Goal: Obtain resource: Download file/media

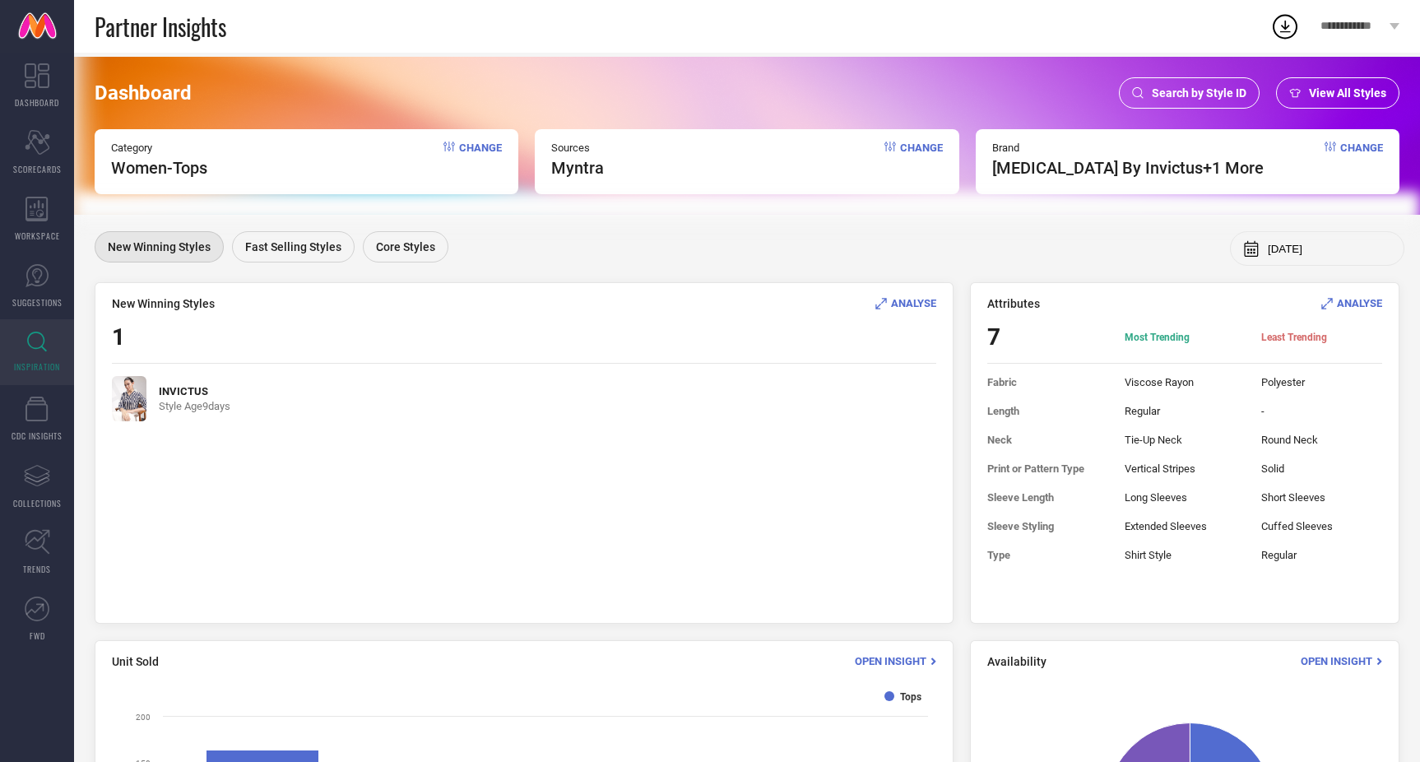
click at [470, 146] on span "Change" at bounding box center [480, 159] width 43 height 36
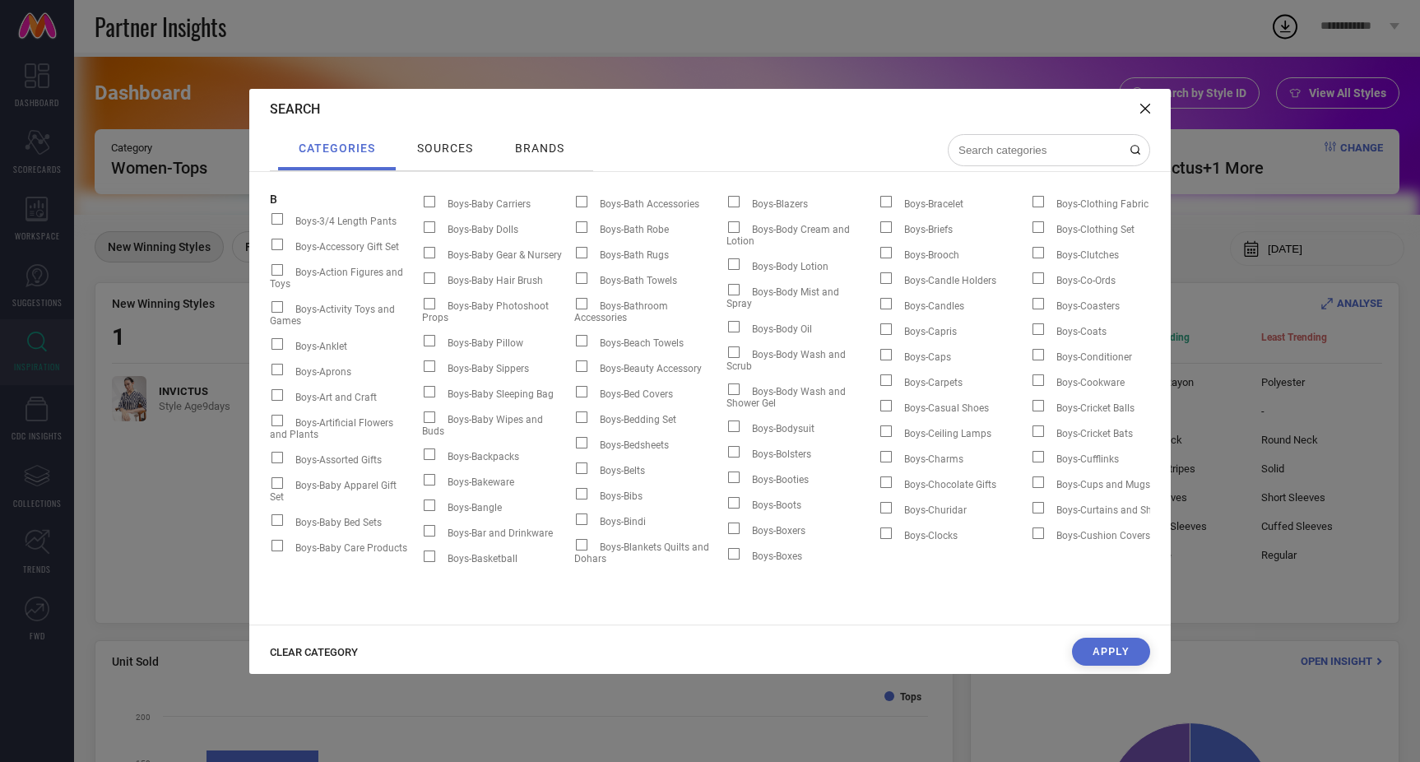
click at [165, 226] on div "Search categories sources brands B Boys-3/4 Length Pants Boys-Accessory Gift Se…" at bounding box center [710, 381] width 1420 height 762
click at [1145, 106] on icon at bounding box center [1145, 109] width 10 height 10
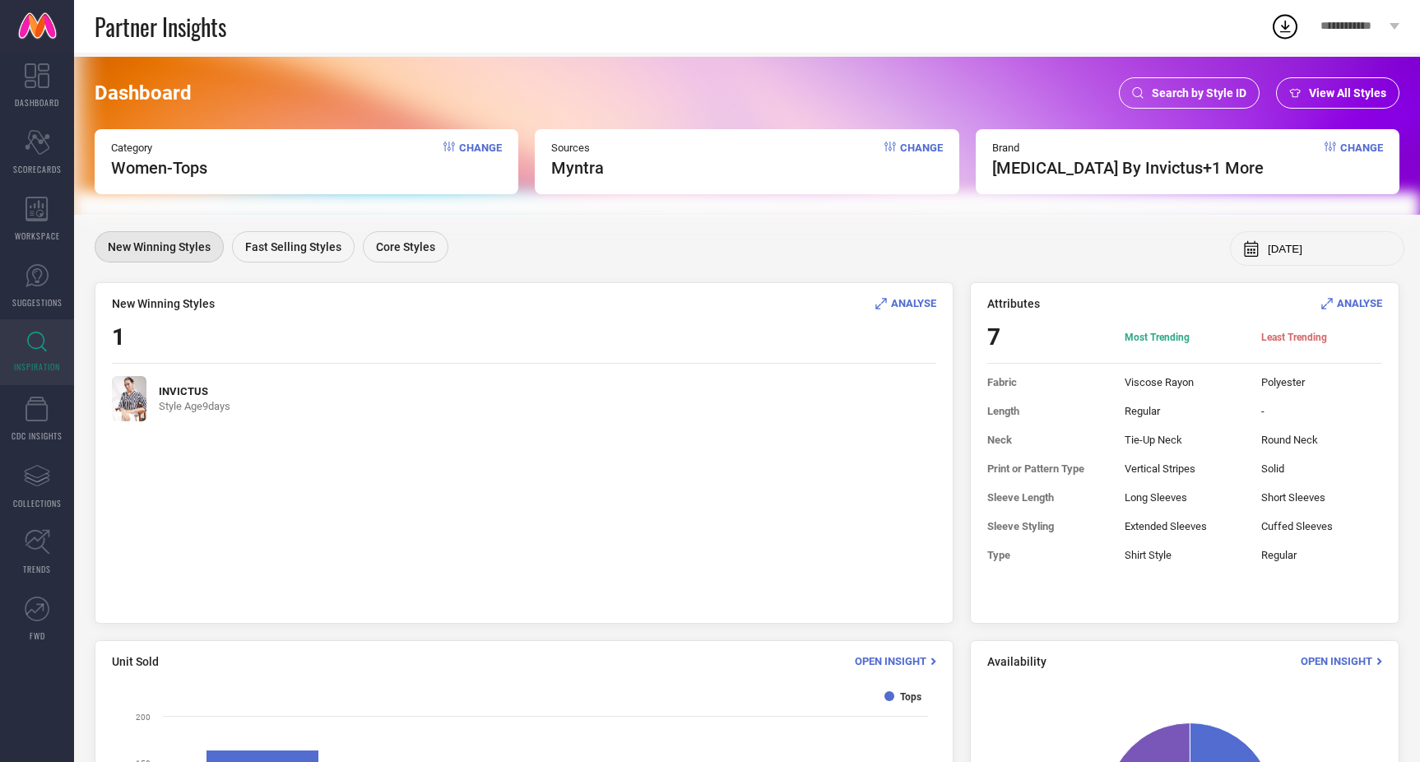
click at [1183, 100] on div "Search by Style ID" at bounding box center [1189, 92] width 141 height 31
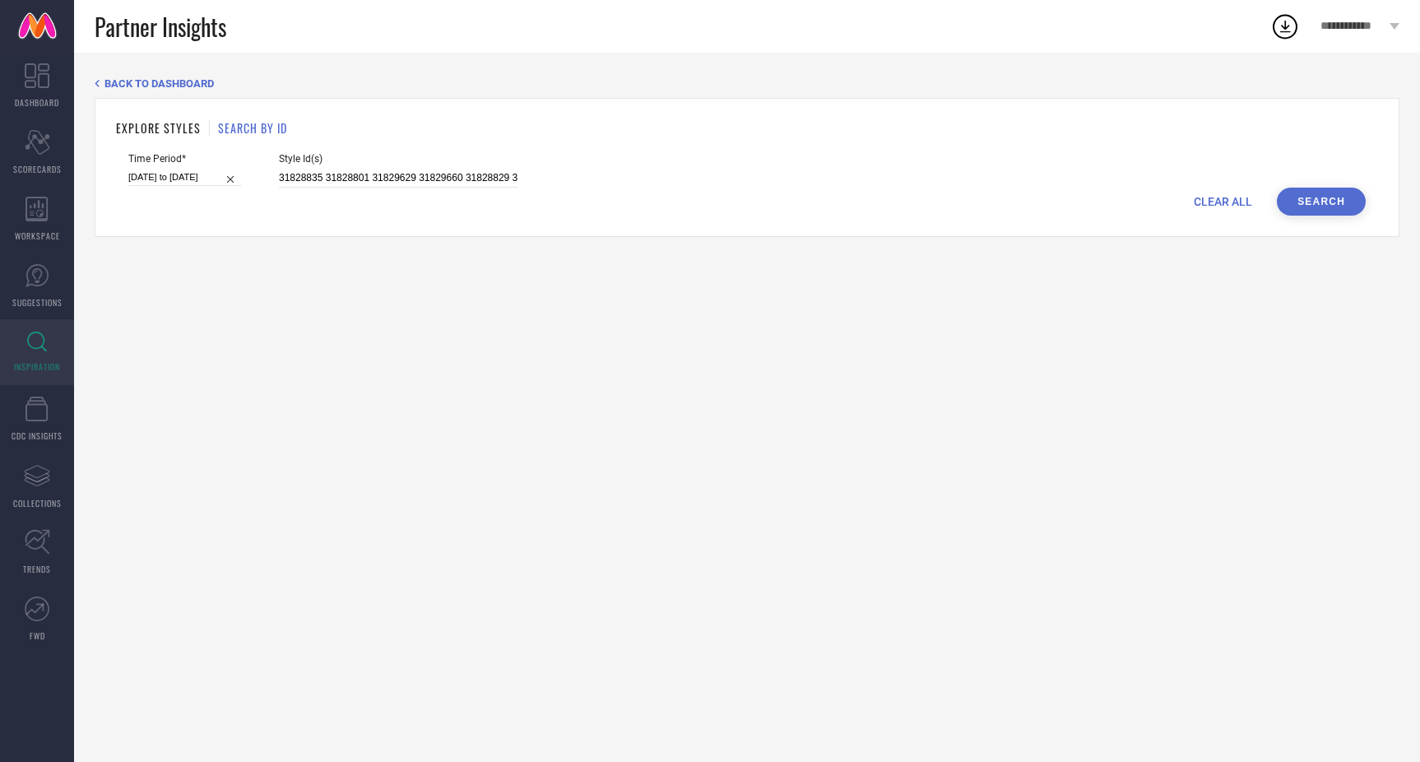
click at [167, 130] on h1 "EXPLORE STYLES" at bounding box center [158, 127] width 85 height 17
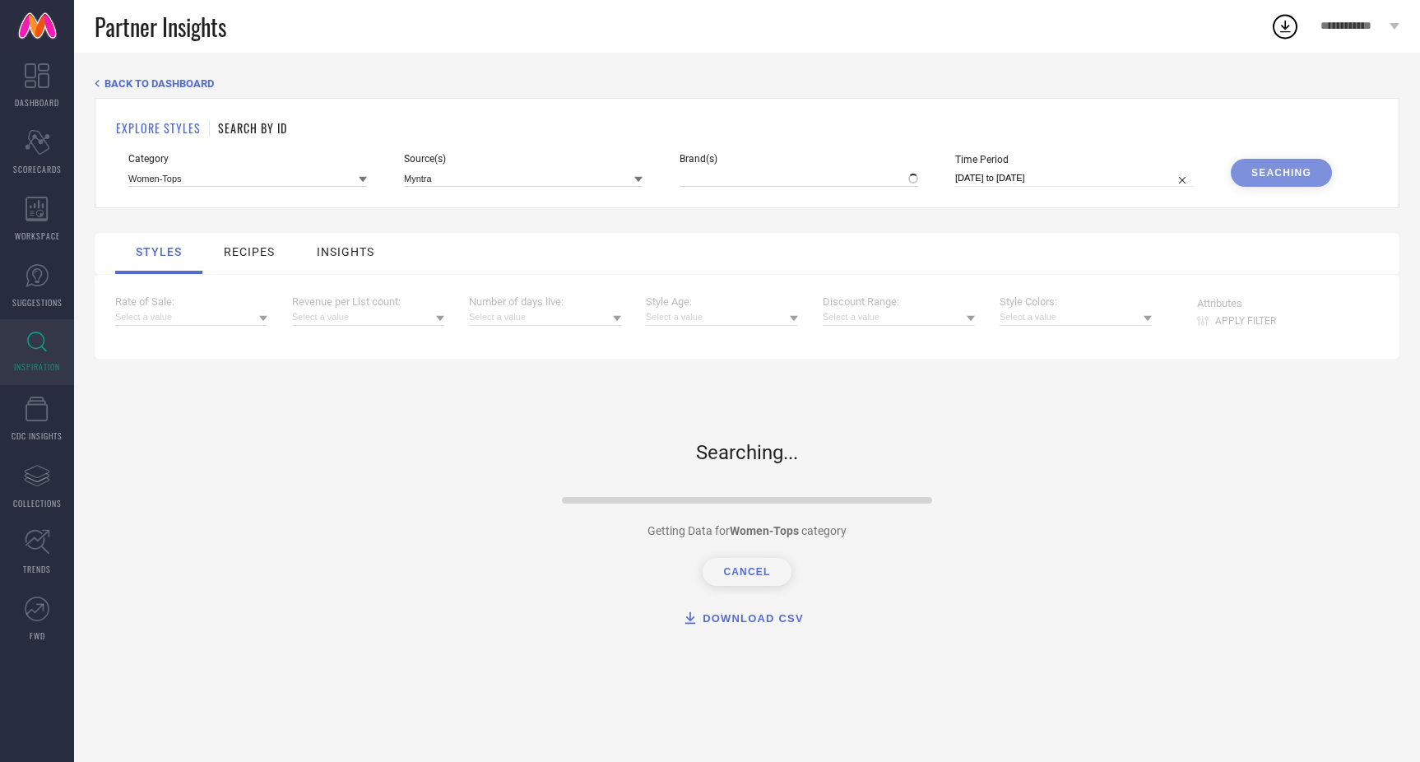
type input "[MEDICAL_DATA] BY INVICTUS, + 1 more"
click at [183, 183] on input at bounding box center [247, 177] width 239 height 17
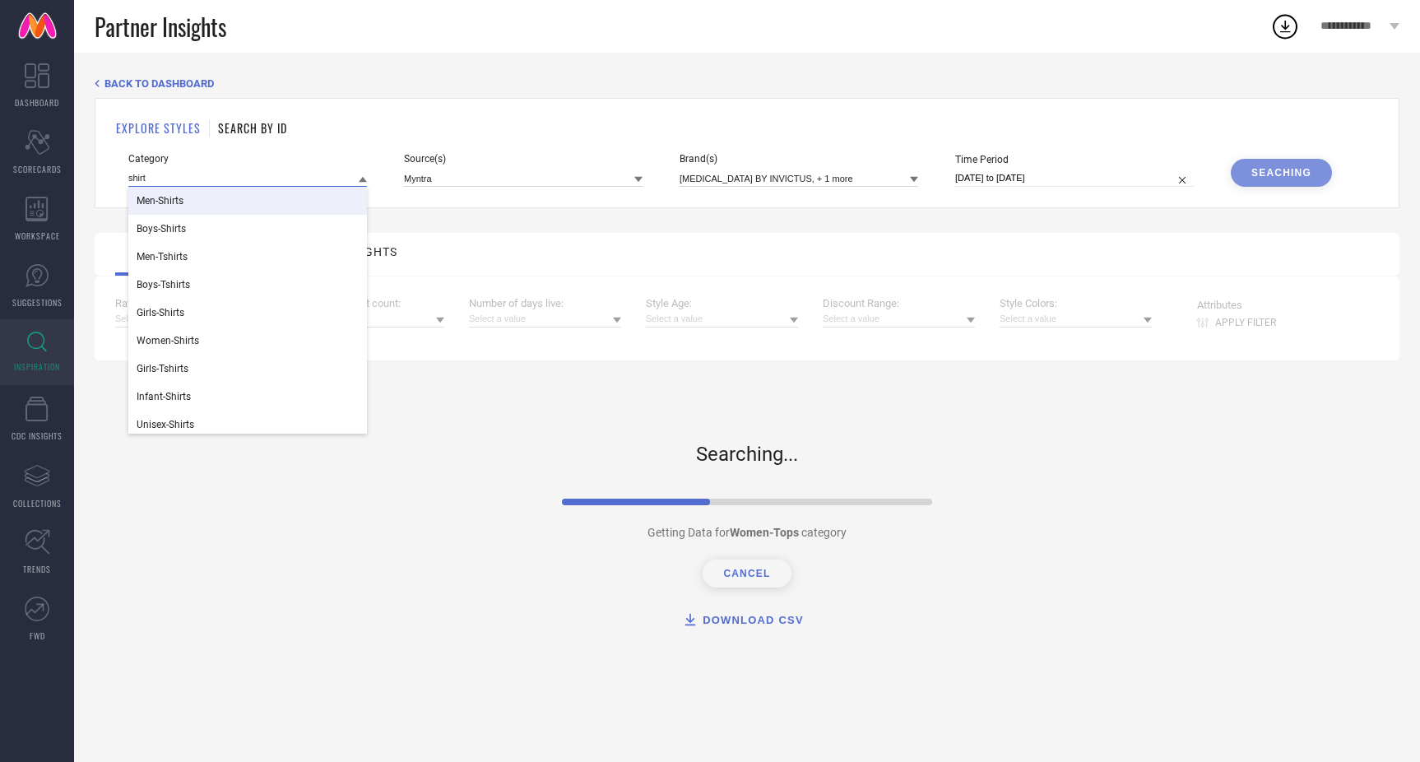
type input "shirt"
click at [260, 200] on div "Men-Shirts" at bounding box center [247, 201] width 239 height 28
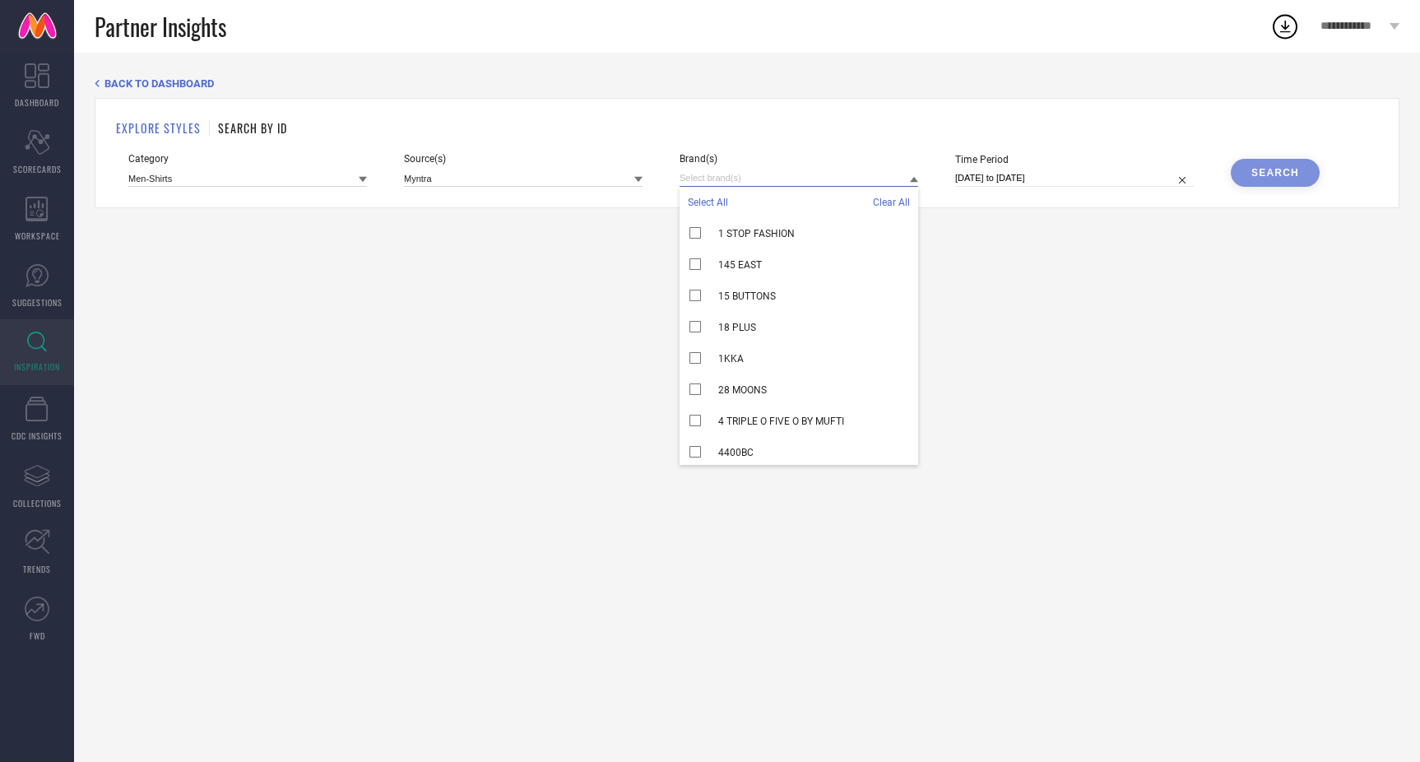
click at [725, 177] on input at bounding box center [799, 177] width 239 height 17
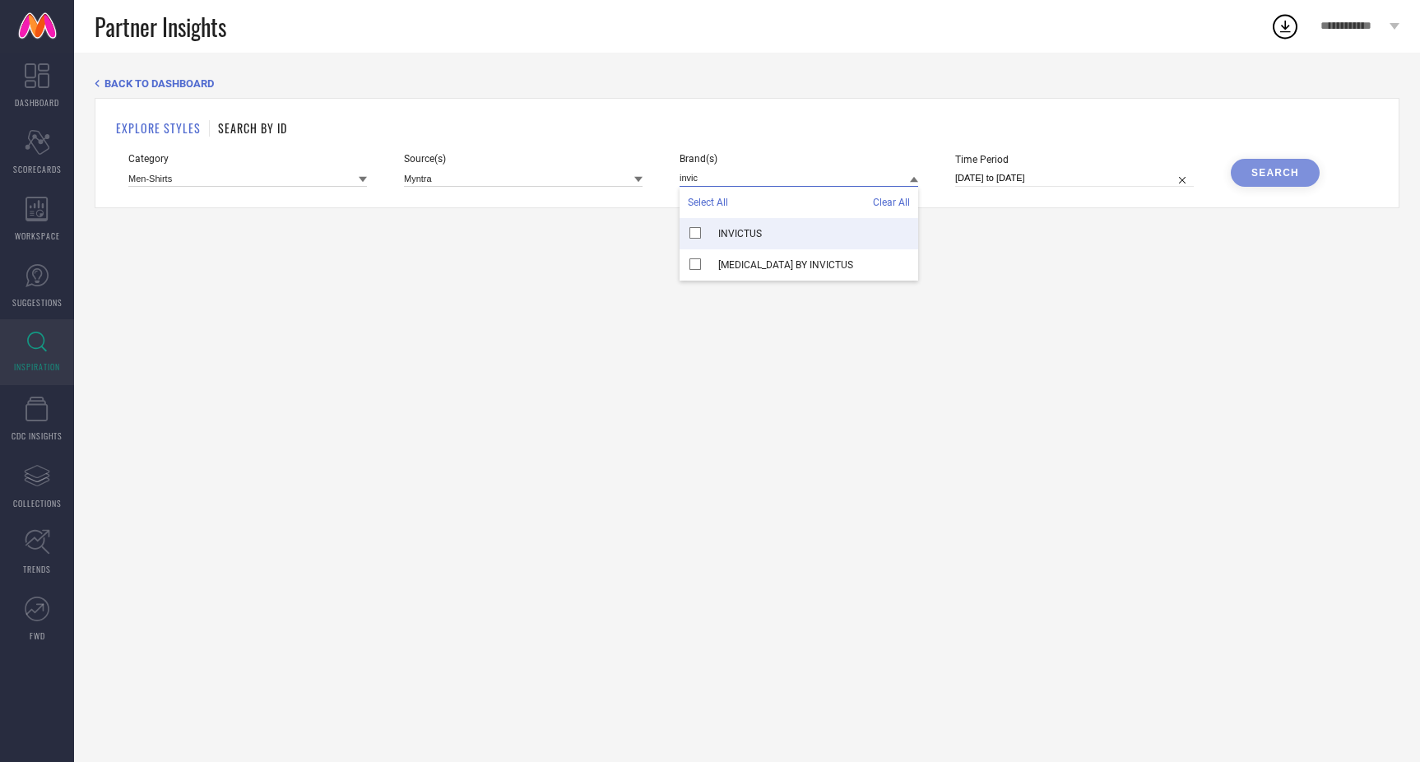
type input "invic"
click at [703, 231] on div "INVICTUS" at bounding box center [799, 233] width 239 height 31
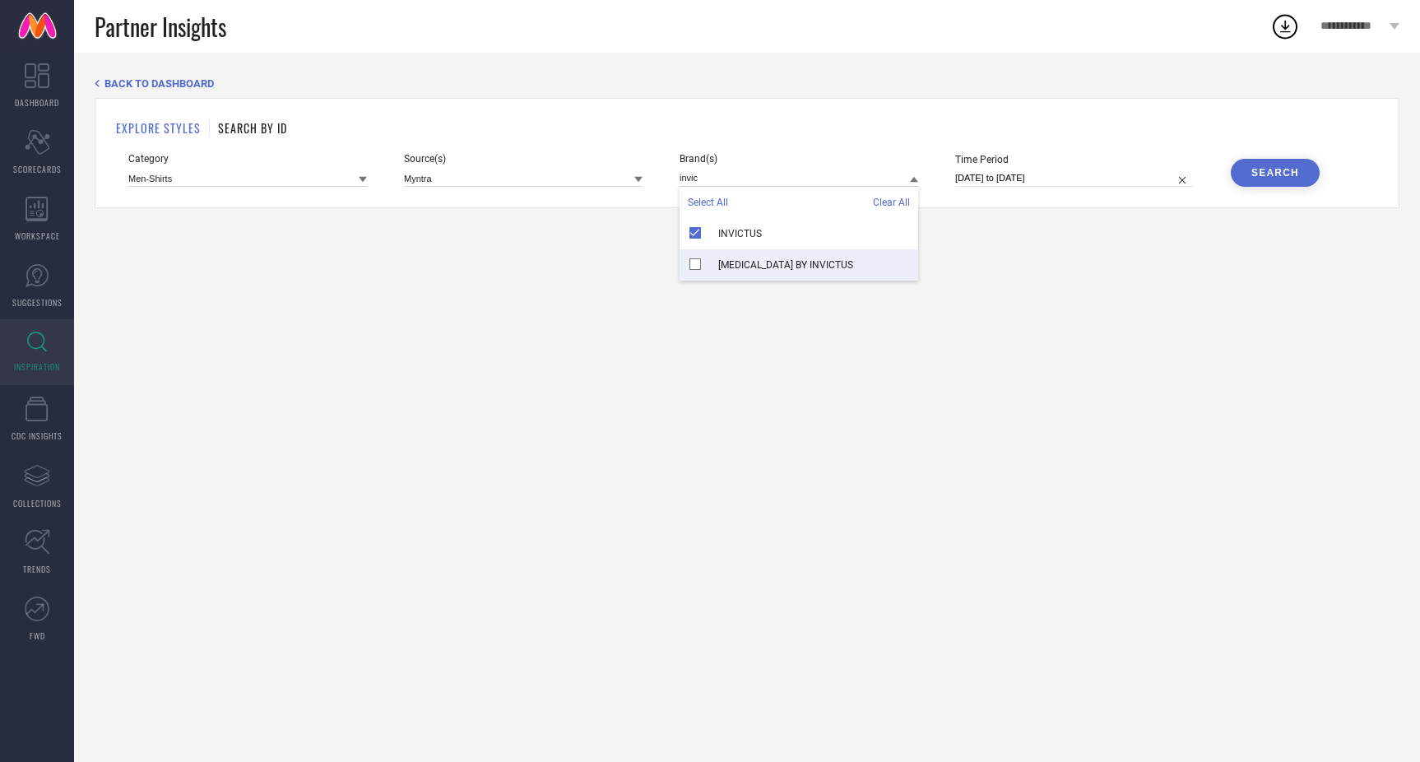
click at [697, 267] on div "[MEDICAL_DATA] BY INVICTUS" at bounding box center [799, 264] width 239 height 31
click at [1017, 230] on div "BACK TO DASHBOARD EXPLORE STYLES SEARCH BY ID Category Men-Shirts Source(s) Myn…" at bounding box center [747, 407] width 1346 height 709
click at [1028, 180] on input "[DATE] to [DATE]" at bounding box center [1074, 177] width 239 height 17
select select "7"
select select "2025"
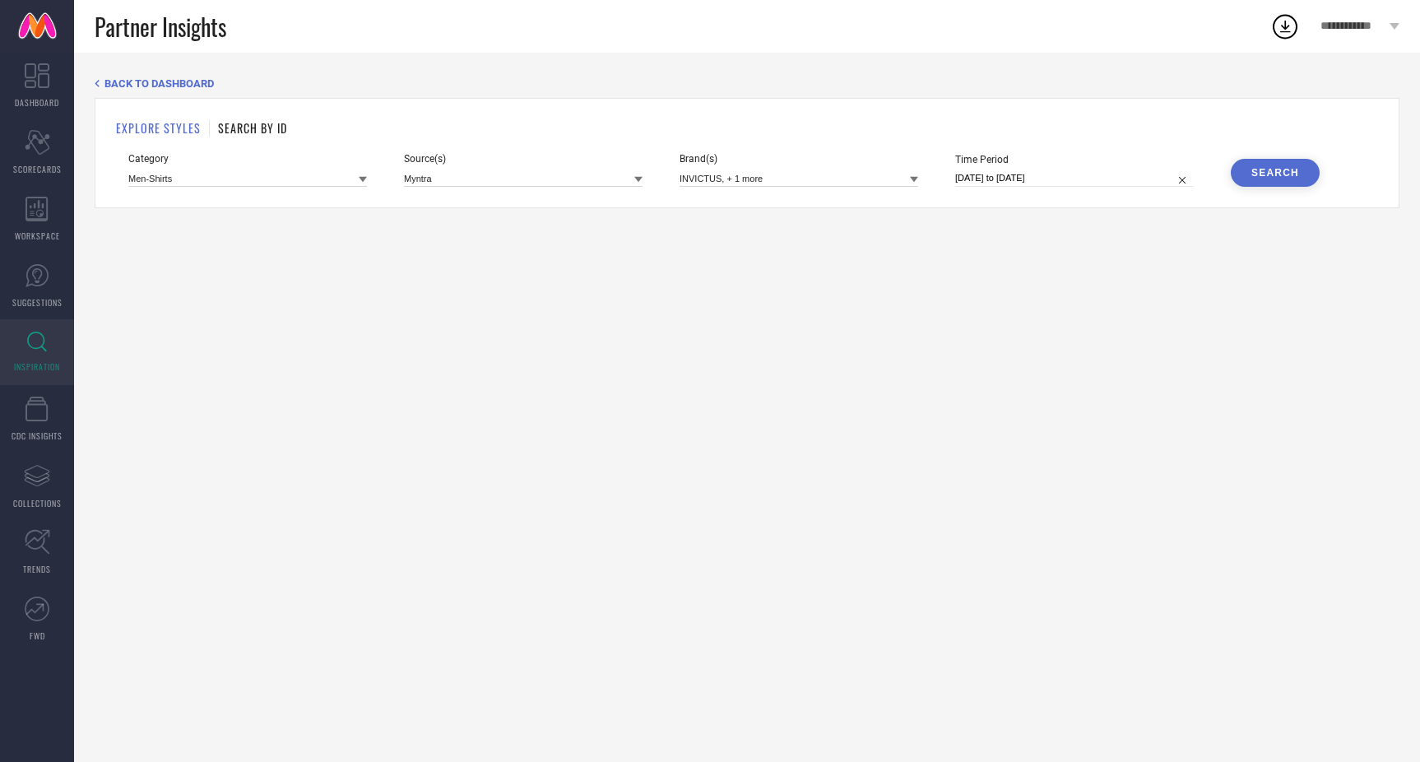
select select "8"
select select "2025"
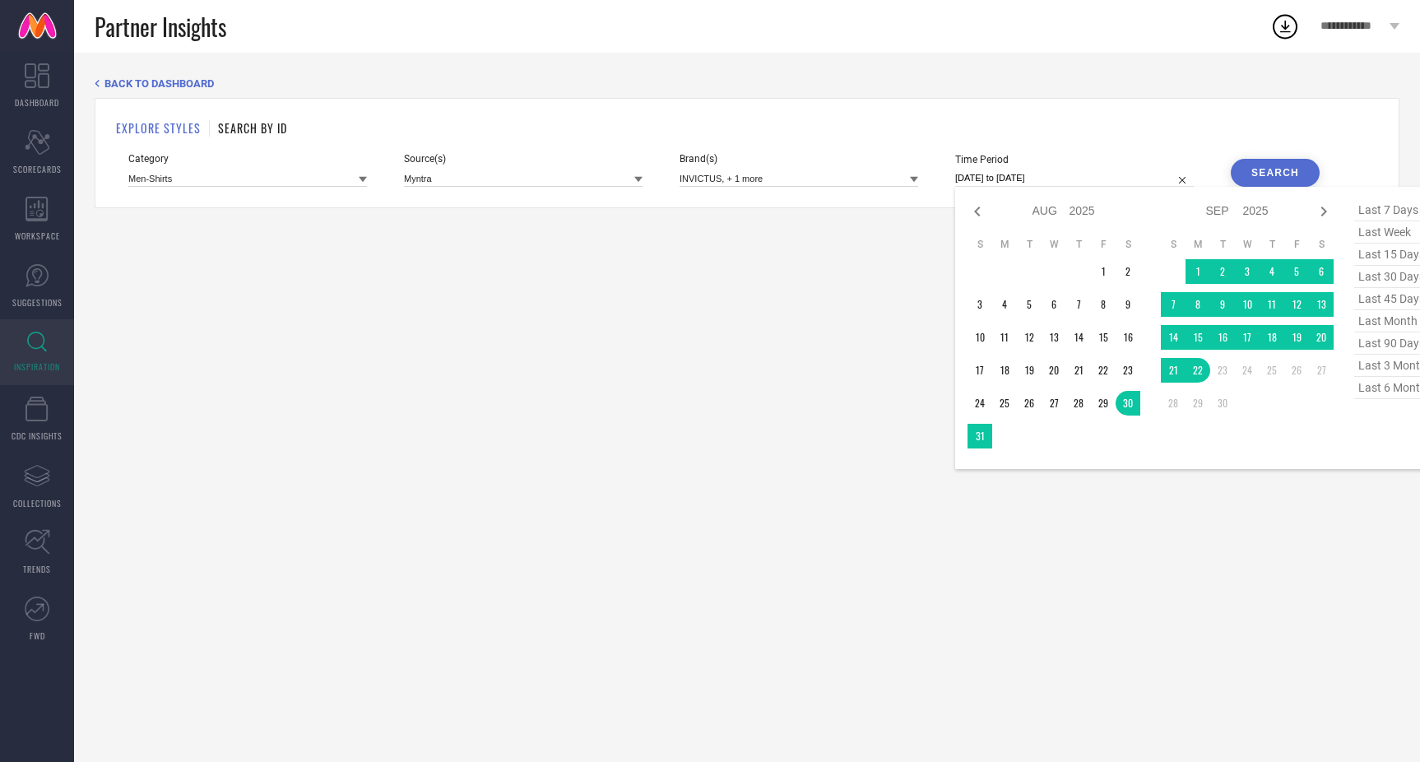
click at [1382, 392] on span "last 6 months" at bounding box center [1395, 388] width 82 height 22
type input "[DATE] to [DATE]"
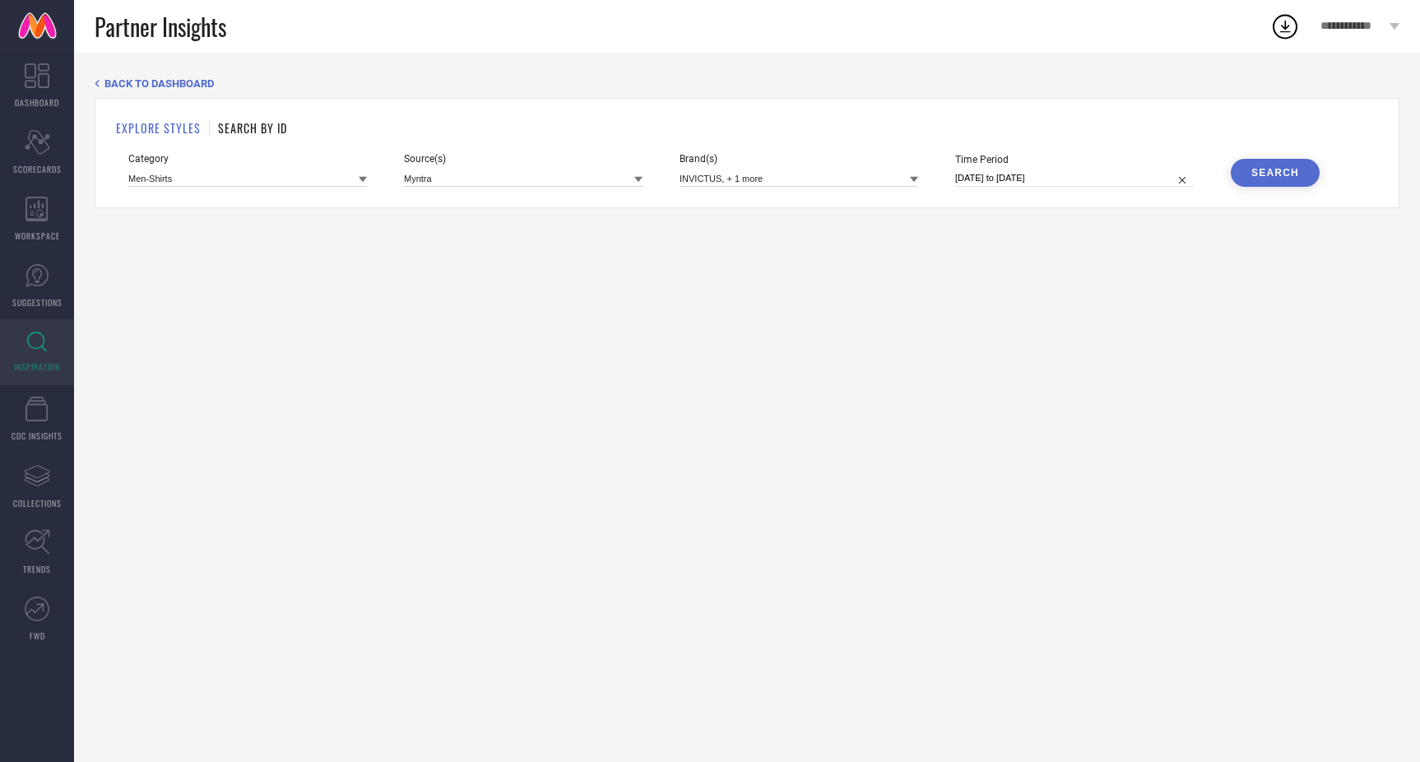
click at [1271, 175] on div "Search" at bounding box center [1275, 173] width 48 height 12
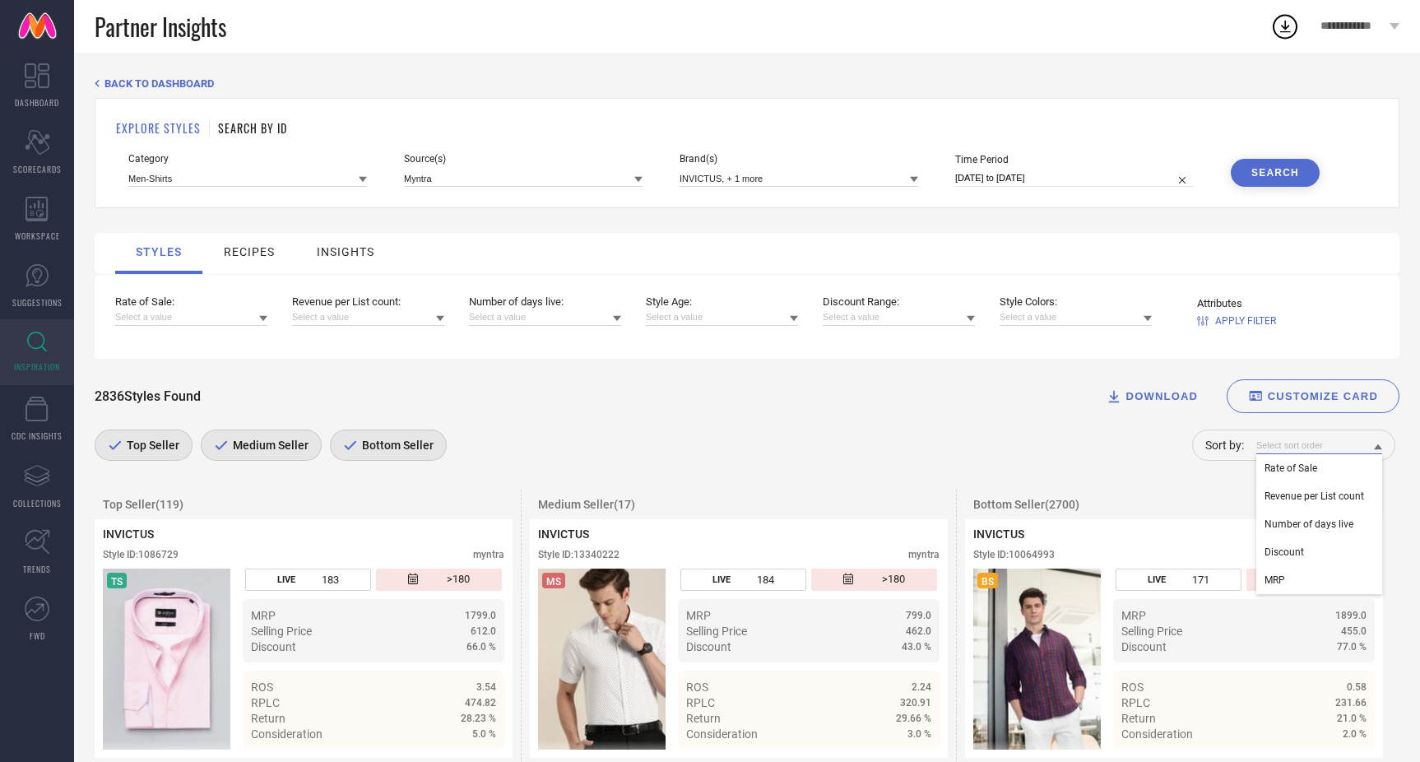
click at [1302, 443] on input at bounding box center [1319, 445] width 126 height 17
click at [1306, 466] on span "Rate of Sale" at bounding box center [1290, 468] width 53 height 12
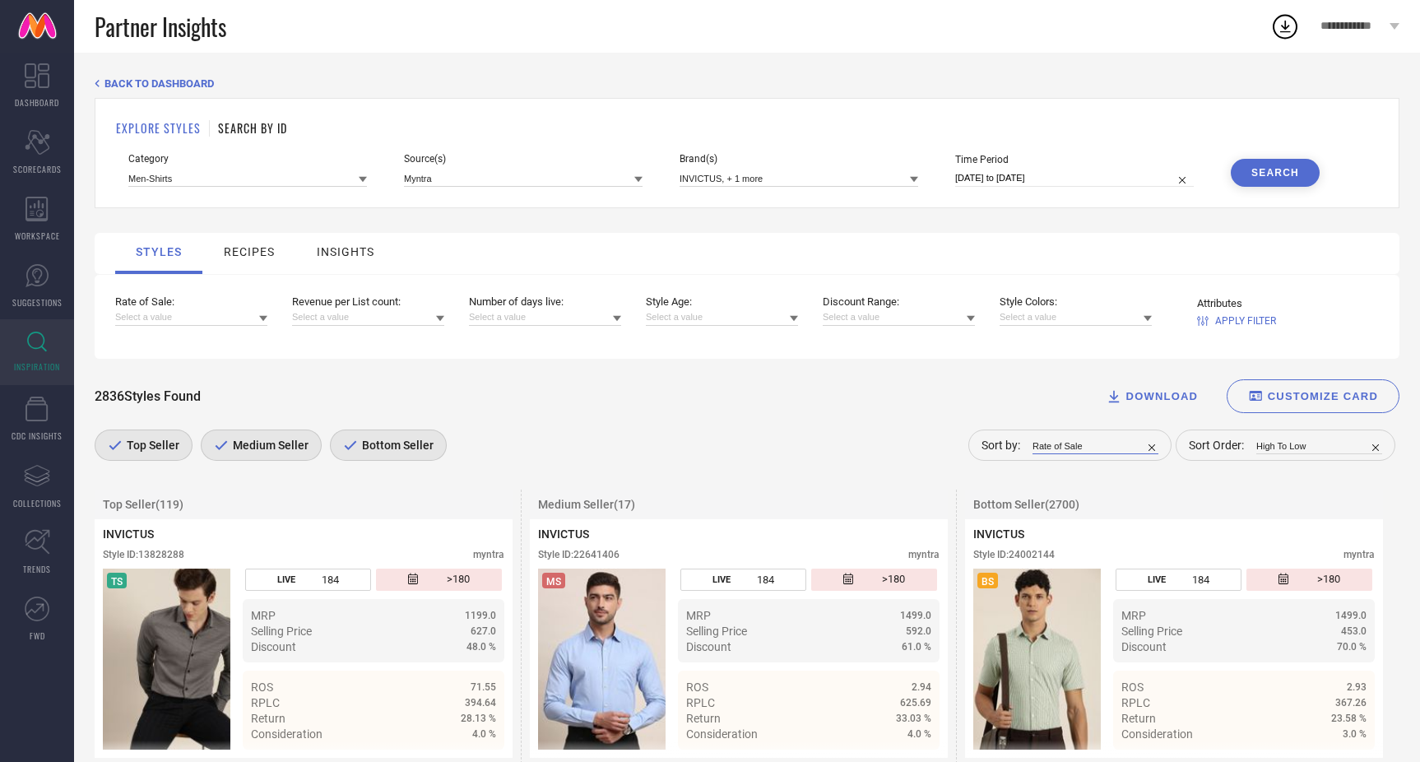
click at [1125, 448] on input at bounding box center [1095, 445] width 126 height 17
click at [1121, 522] on span "Number of days live" at bounding box center [1085, 524] width 89 height 12
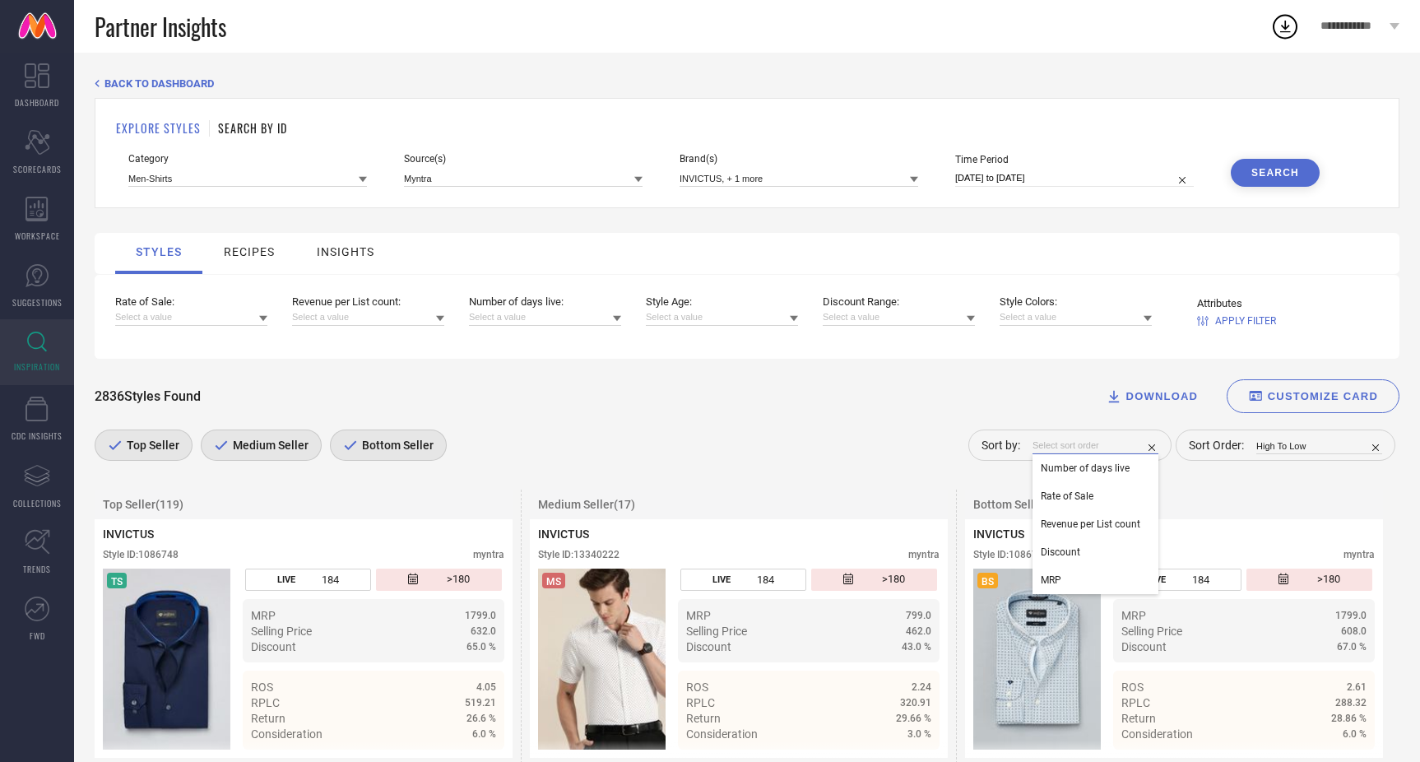
click at [1118, 445] on input at bounding box center [1095, 445] width 126 height 17
click at [1093, 502] on span "Rate of Sale" at bounding box center [1067, 496] width 53 height 12
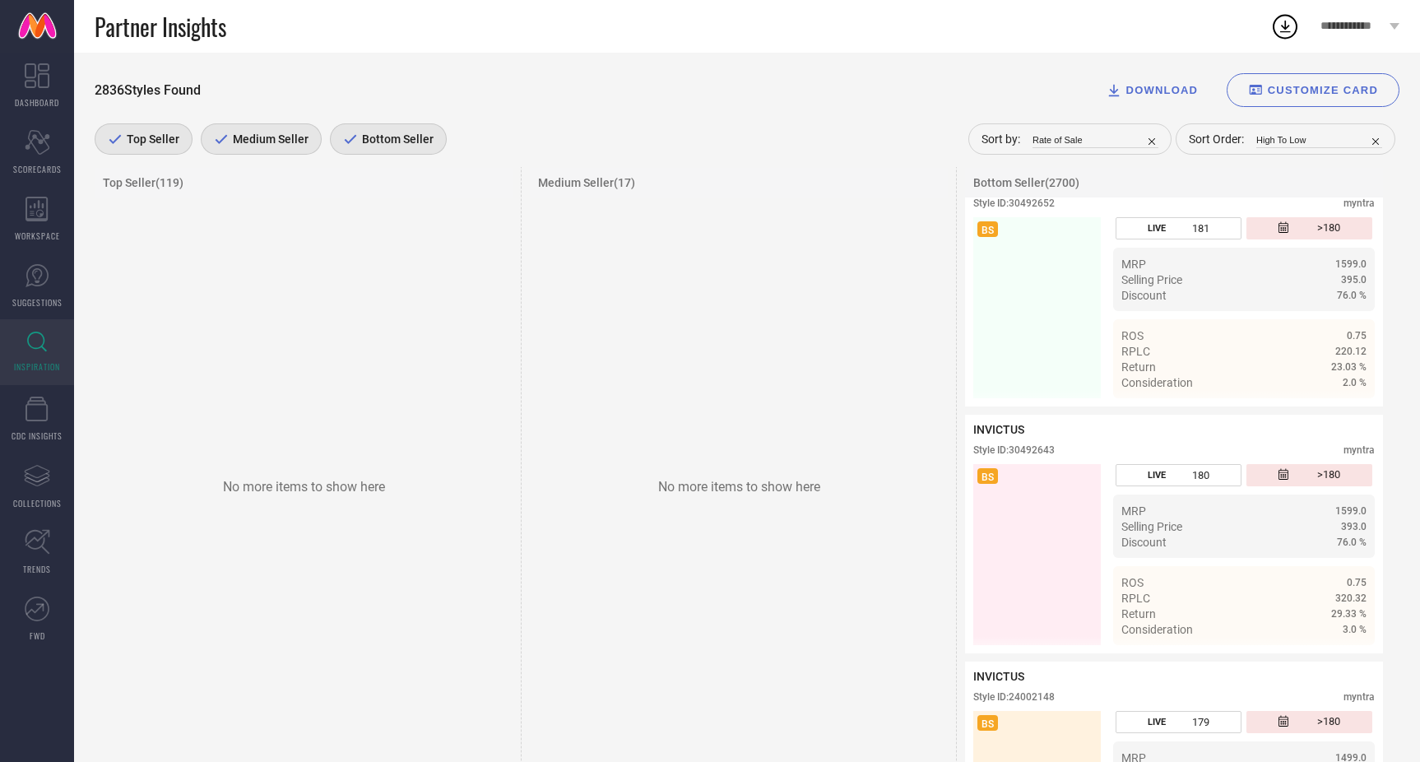
scroll to position [77509, 0]
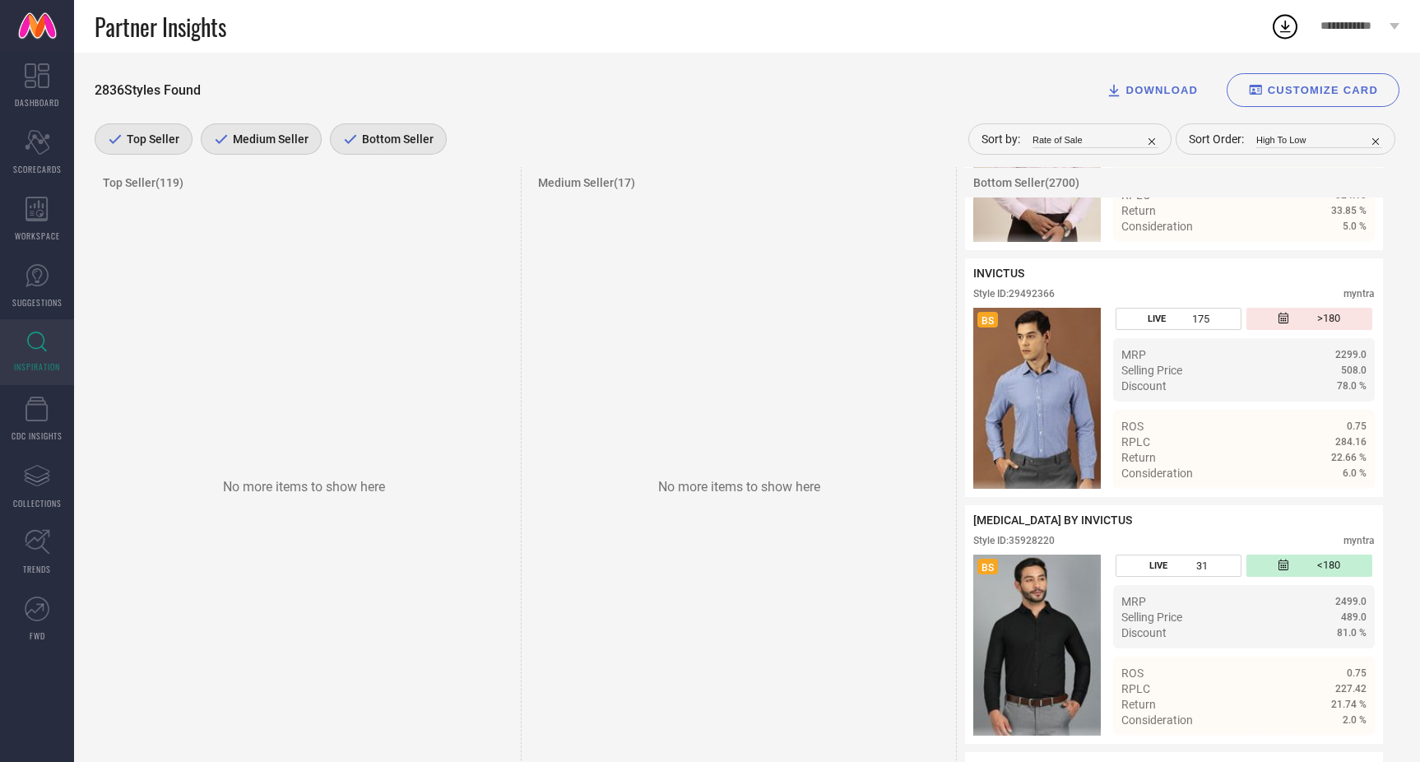
click at [1157, 86] on span "DOWNLOAD" at bounding box center [1162, 90] width 72 height 12
click at [1161, 112] on span "PDF" at bounding box center [1169, 117] width 23 height 12
